Goal: Check status: Check status

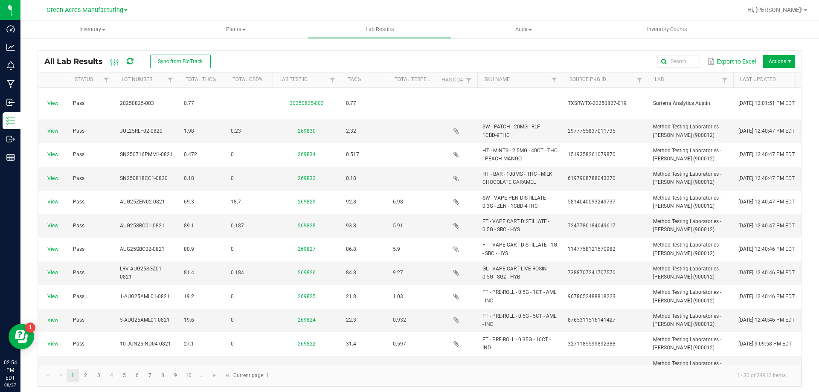
click at [131, 60] on icon at bounding box center [130, 62] width 6 height 8
click at [683, 59] on global-search-input-ngx at bounding box center [576, 61] width 248 height 6
paste input "WN250820YUZ1-0821"
type input "WN250820YUZ1-0821"
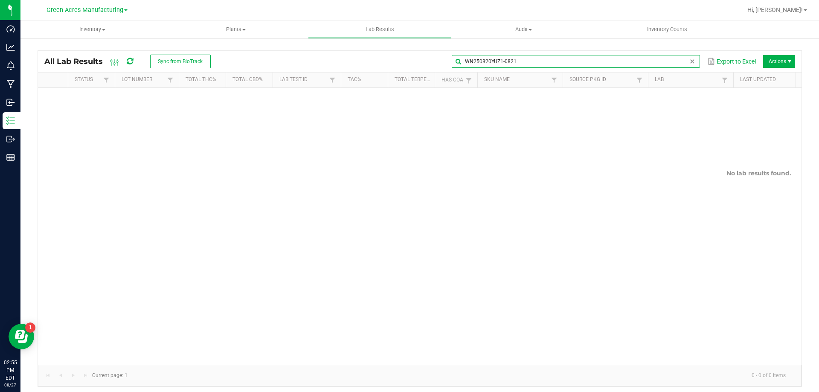
click at [680, 62] on input "WN250820YUZ1-0821" at bounding box center [576, 61] width 248 height 13
click at [689, 62] on span at bounding box center [692, 61] width 7 height 7
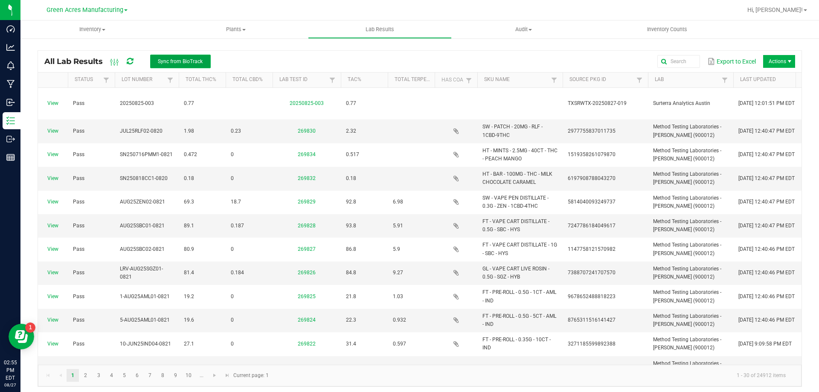
click at [157, 60] on button "Sync from BioTrack" at bounding box center [180, 62] width 61 height 14
